Goal: Navigation & Orientation: Understand site structure

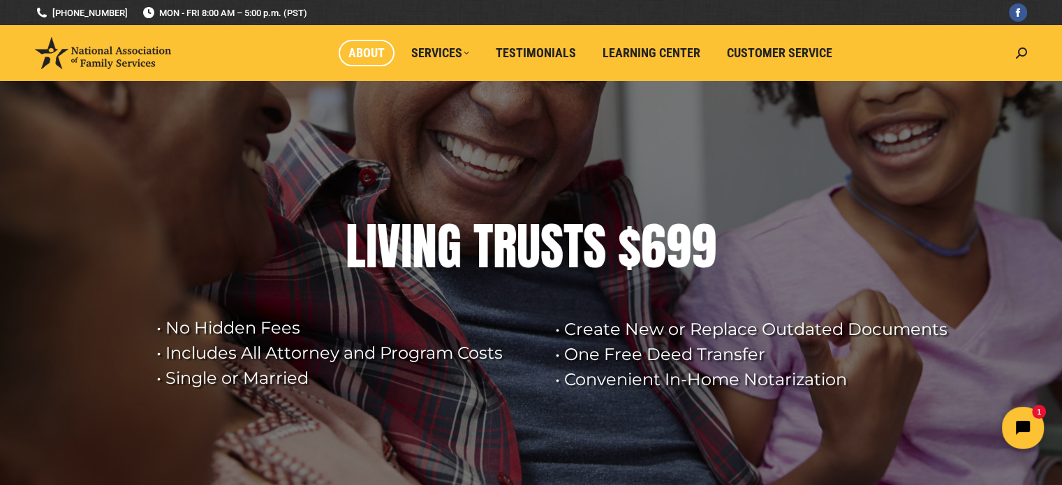
click at [365, 51] on span "About" at bounding box center [366, 52] width 36 height 15
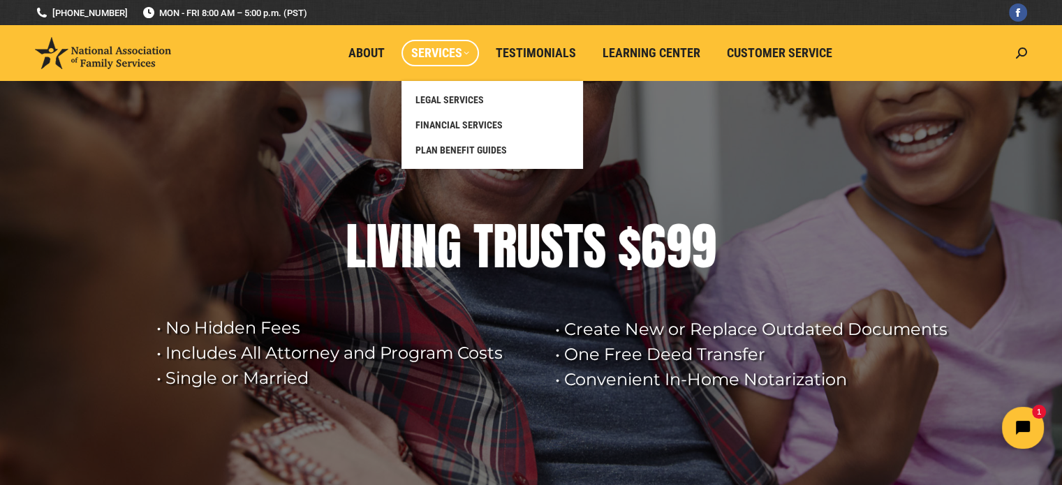
click at [435, 60] on span "Services" at bounding box center [440, 52] width 58 height 15
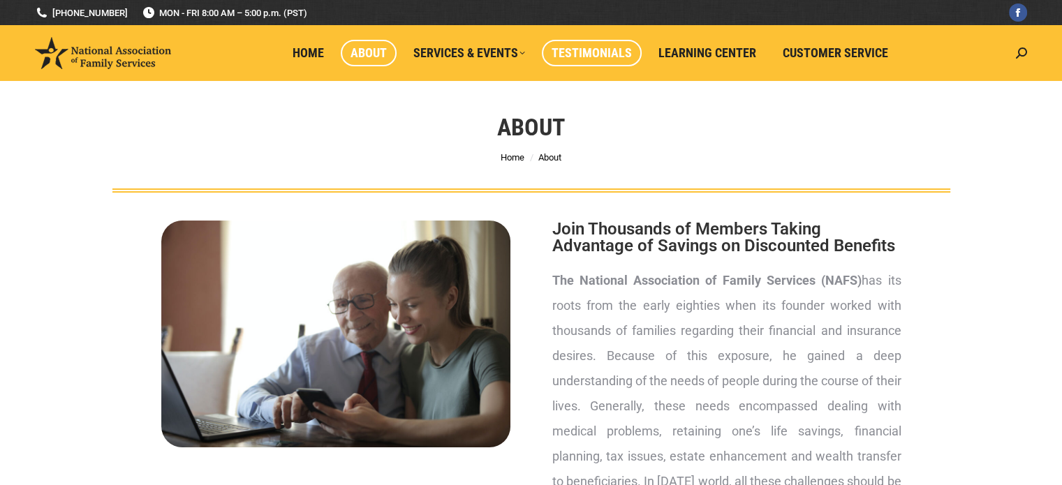
click at [594, 53] on span "Testimonials" at bounding box center [592, 52] width 80 height 15
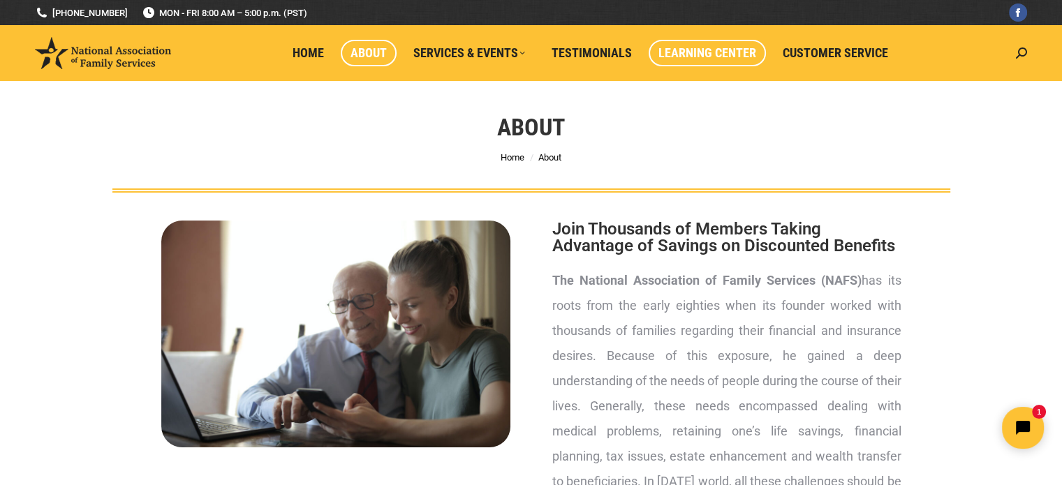
click at [721, 45] on span "Learning Center" at bounding box center [707, 52] width 98 height 15
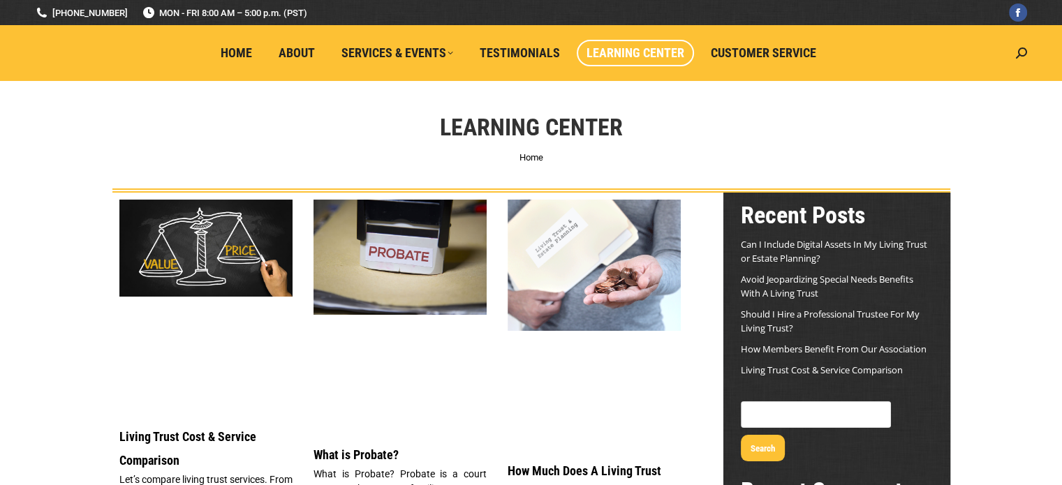
click at [721, 45] on span "Customer Service" at bounding box center [763, 52] width 105 height 15
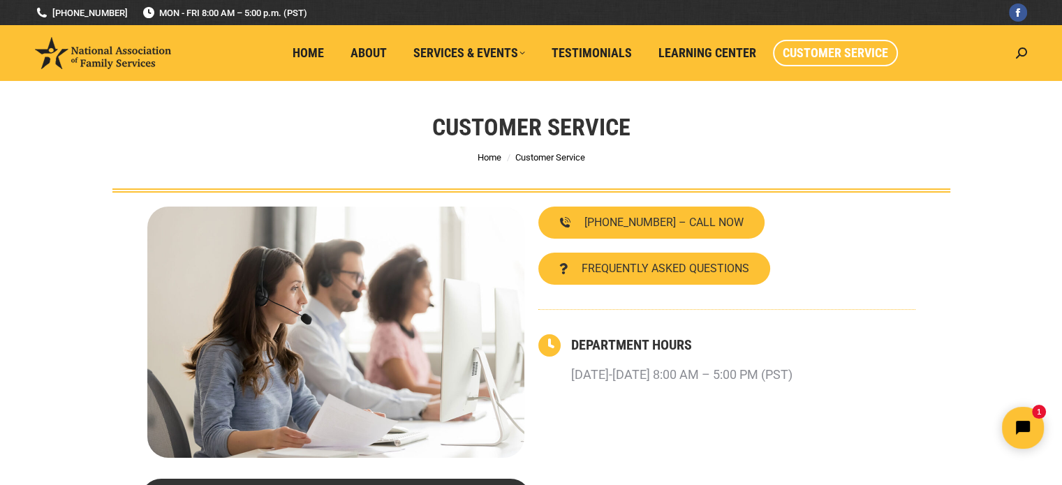
click at [833, 52] on span "Customer Service" at bounding box center [835, 52] width 105 height 15
click at [584, 50] on span "Testimonials" at bounding box center [592, 52] width 80 height 15
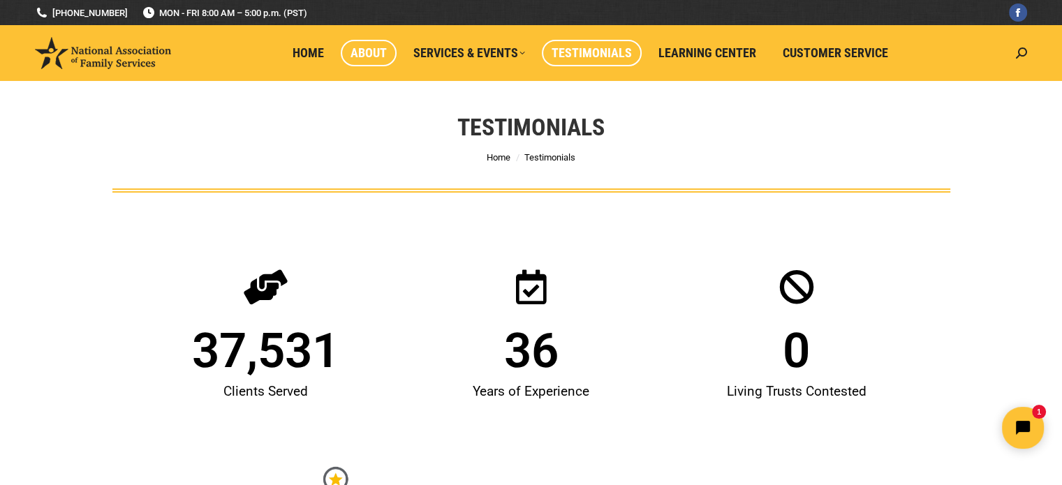
click at [366, 52] on span "About" at bounding box center [369, 52] width 36 height 15
click at [311, 52] on span "Home" at bounding box center [308, 52] width 31 height 15
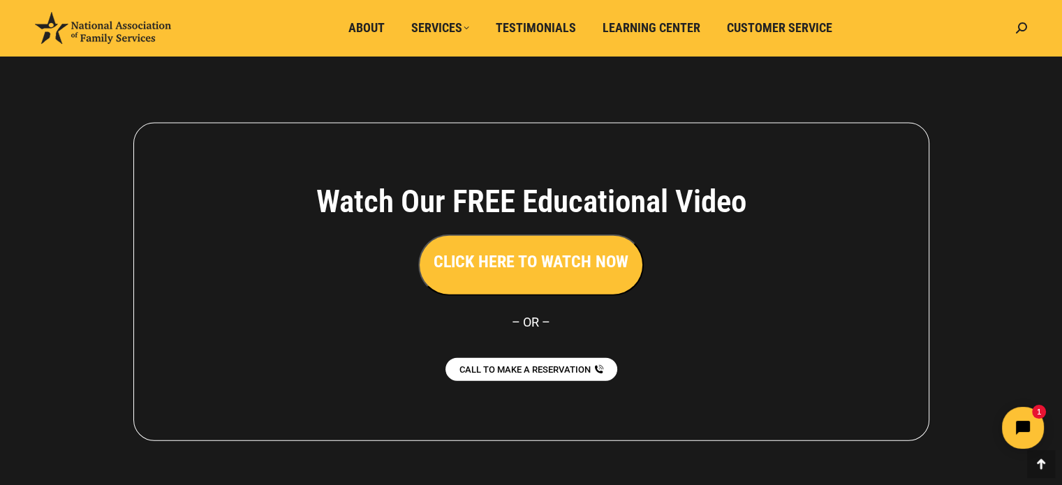
scroll to position [3106, 0]
